Goal: Entertainment & Leisure: Consume media (video, audio)

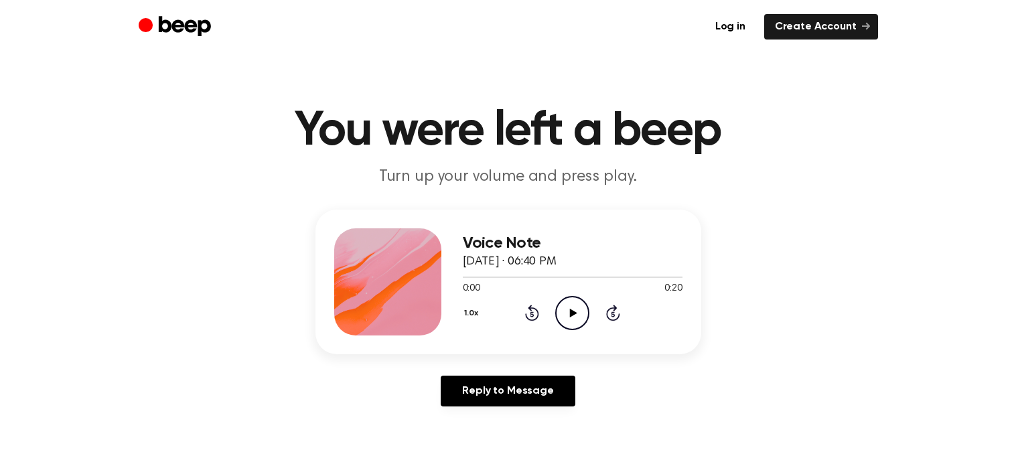
click at [578, 314] on icon "Play Audio" at bounding box center [572, 313] width 34 height 34
click at [578, 314] on icon "Pause Audio" at bounding box center [572, 313] width 34 height 34
click at [578, 314] on icon "Play Audio" at bounding box center [572, 313] width 34 height 34
click at [578, 314] on icon "Pause Audio" at bounding box center [572, 313] width 34 height 34
click at [580, 314] on icon "Play Audio" at bounding box center [572, 313] width 34 height 34
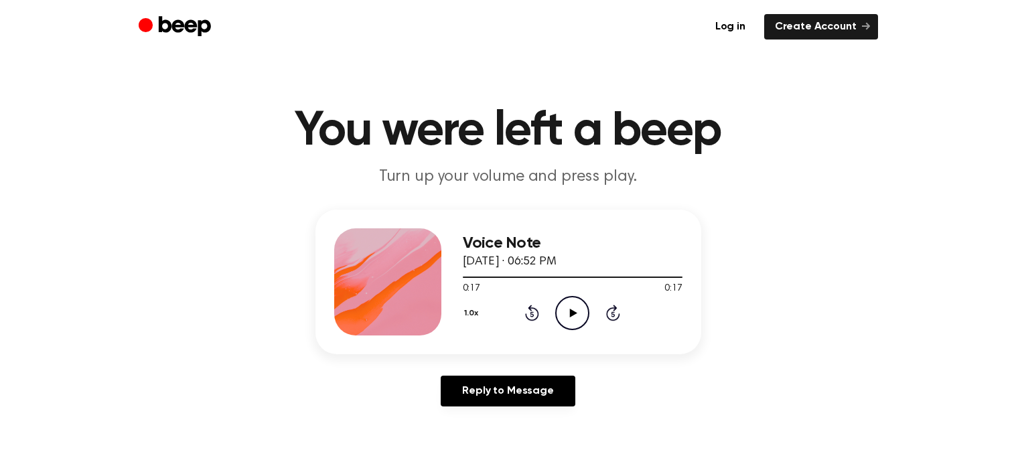
click at [580, 314] on icon "Play Audio" at bounding box center [572, 313] width 34 height 34
click at [565, 310] on icon "Pause Audio" at bounding box center [572, 313] width 34 height 34
click at [565, 310] on icon "Play Audio" at bounding box center [572, 313] width 34 height 34
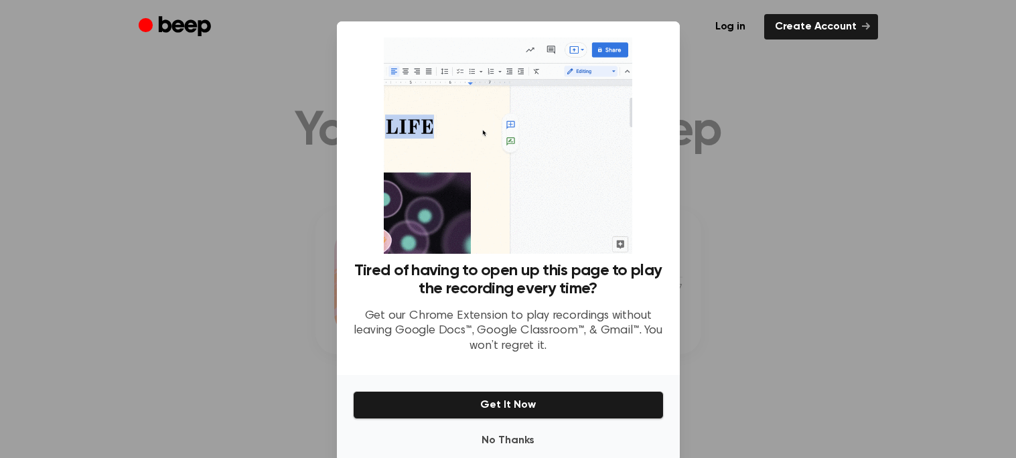
click at [746, 187] on div at bounding box center [508, 229] width 1016 height 458
click at [523, 444] on button "No Thanks" at bounding box center [508, 440] width 311 height 27
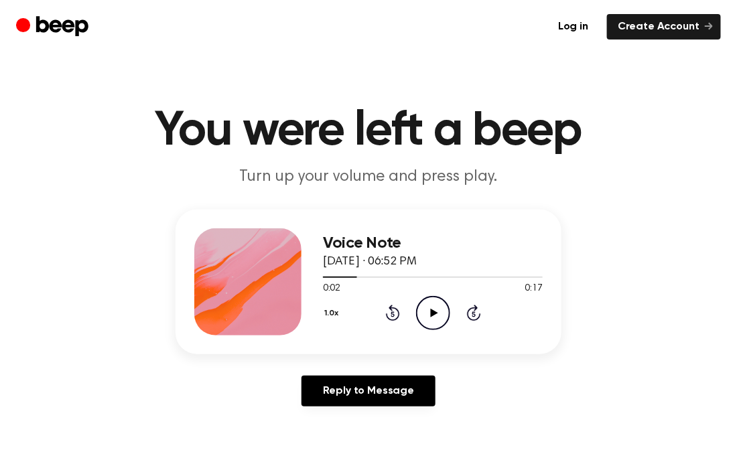
click at [682, 61] on main "You were left a beep Turn up your volume and press play. Voice Note [DATE] · 06…" at bounding box center [368, 413] width 737 height 826
drag, startPoint x: 682, startPoint y: 61, endPoint x: 608, endPoint y: 70, distance: 74.3
click at [608, 70] on main "You were left a beep Turn up your volume and press play. Voice Note [DATE] · 06…" at bounding box center [368, 413] width 737 height 826
click at [417, 78] on main "You were left a beep Turn up your volume and press play. Voice Note [DATE] · 06…" at bounding box center [368, 413] width 737 height 826
